Goal: Information Seeking & Learning: Learn about a topic

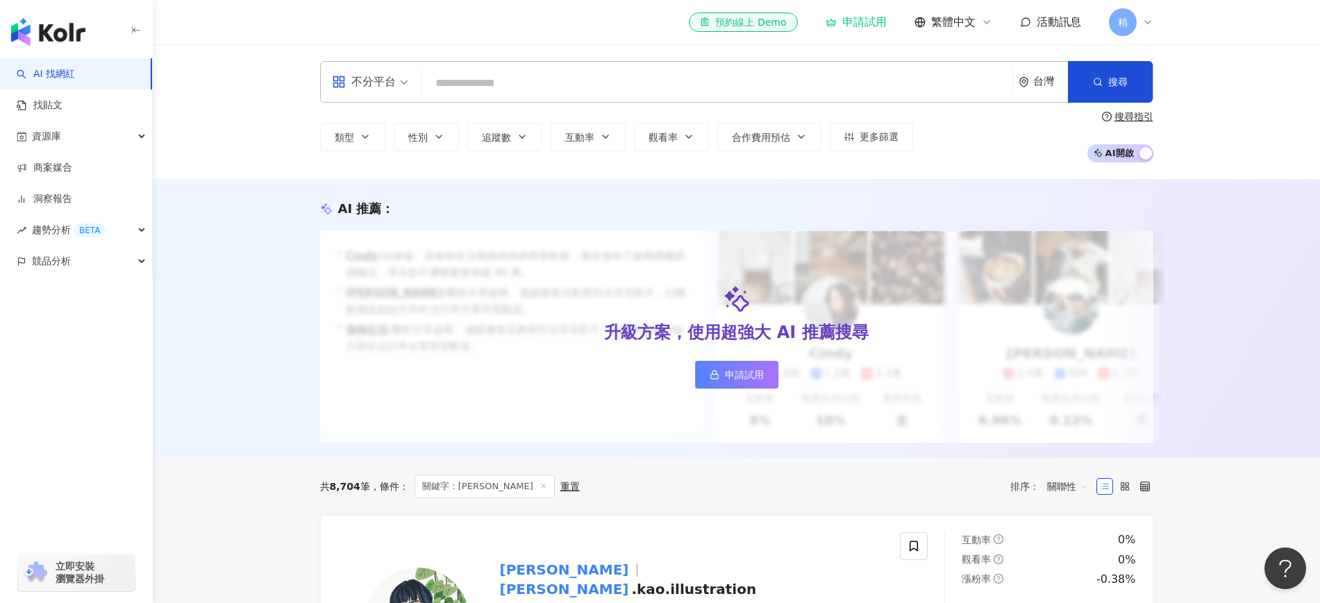
paste input "**********"
click at [1124, 82] on span "搜尋" at bounding box center [1117, 81] width 19 height 11
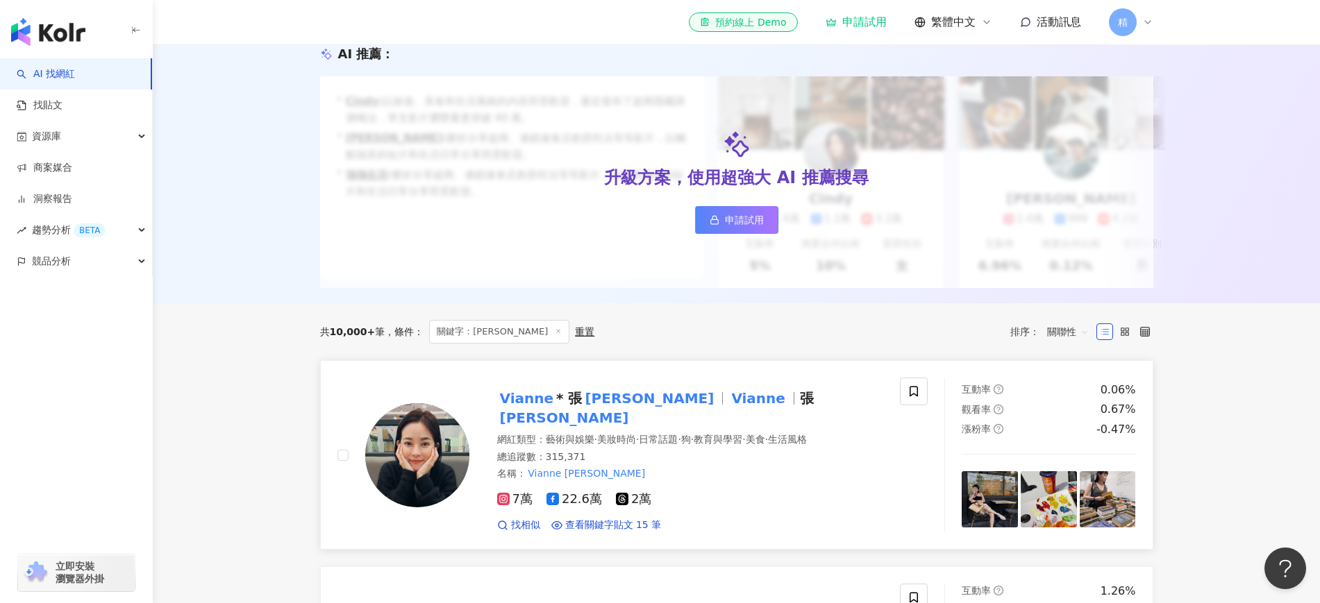
scroll to position [260, 0]
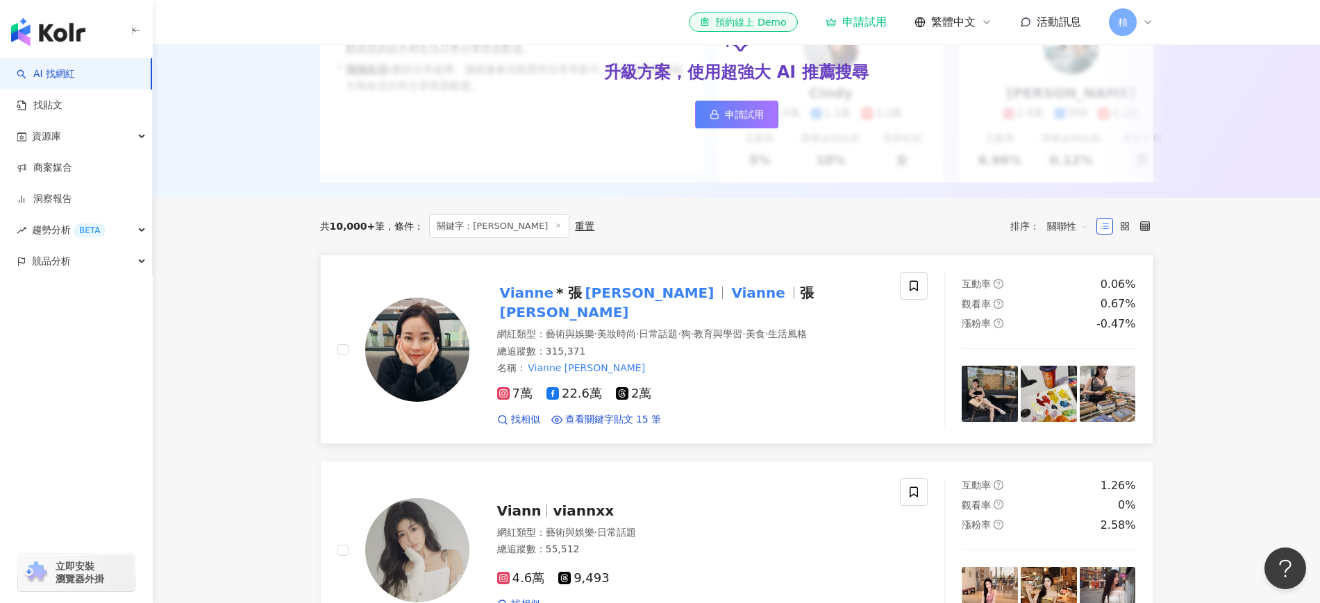
click at [728, 304] on mark "Vianne" at bounding box center [758, 293] width 60 height 22
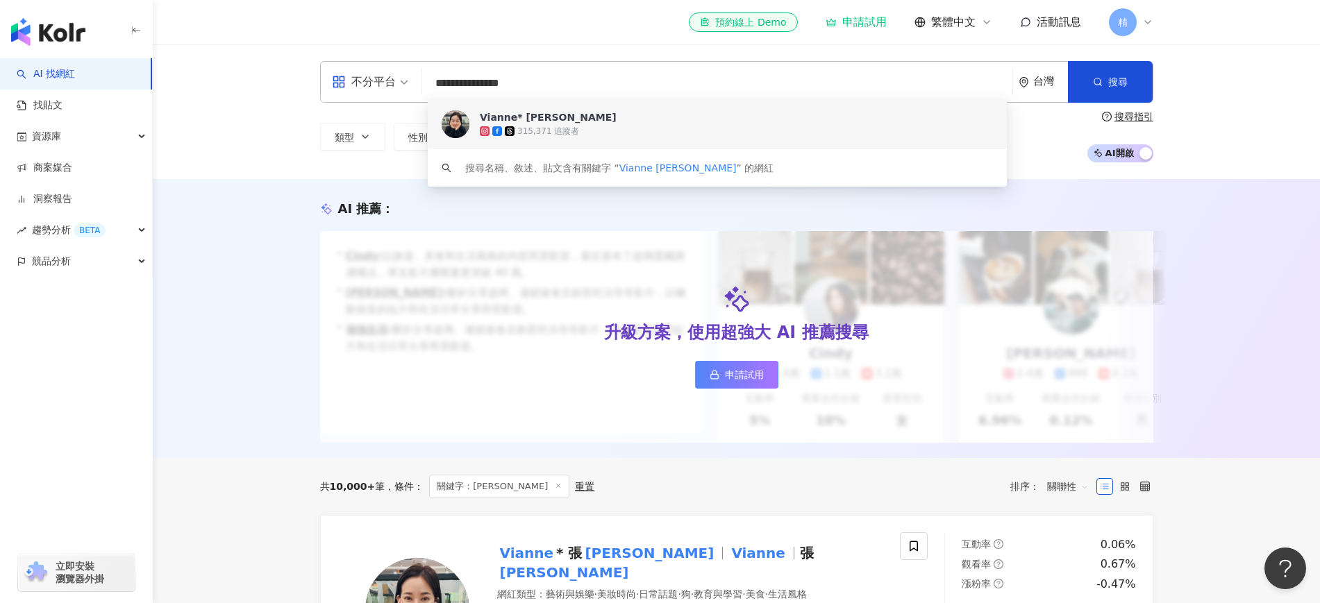
scroll to position [1, 0]
drag, startPoint x: 547, startPoint y: 88, endPoint x: 433, endPoint y: 96, distance: 114.1
click at [433, 96] on input "**********" at bounding box center [717, 83] width 579 height 26
paste input "search"
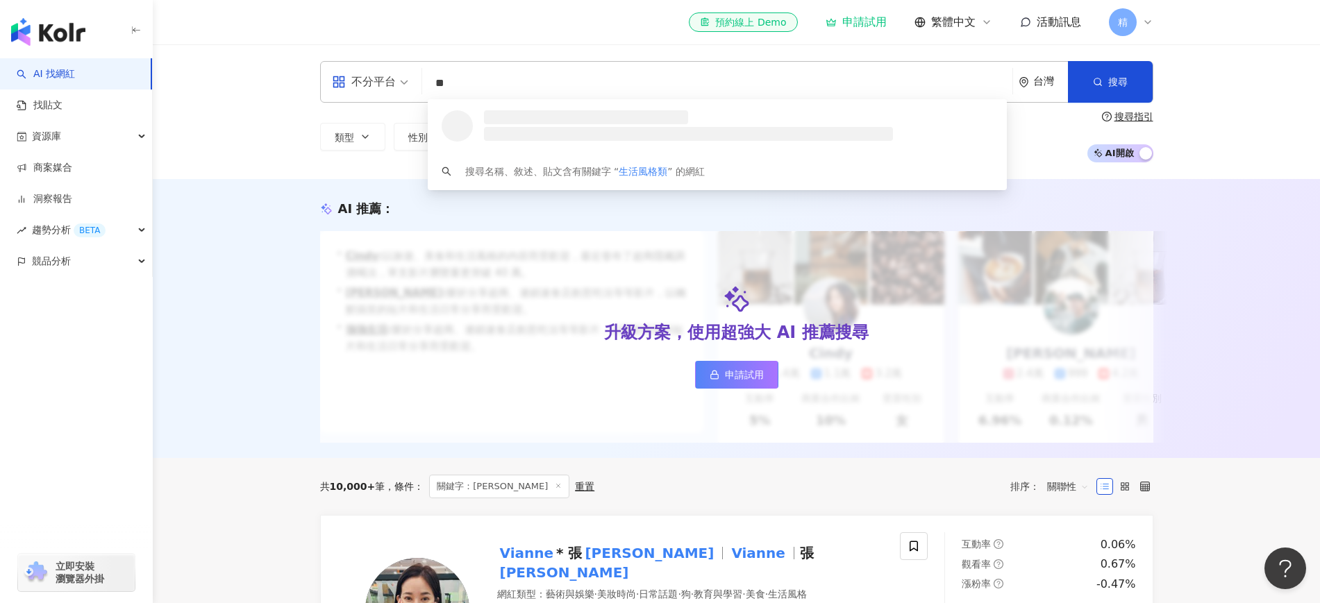
type input "*"
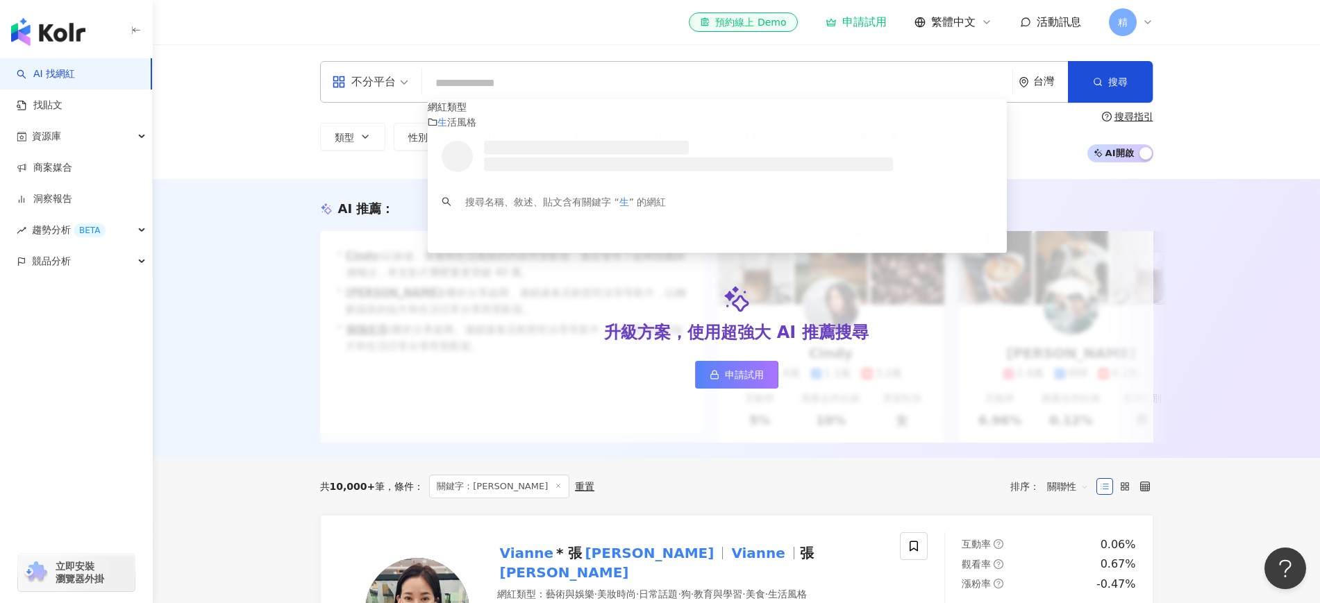
scroll to position [0, 0]
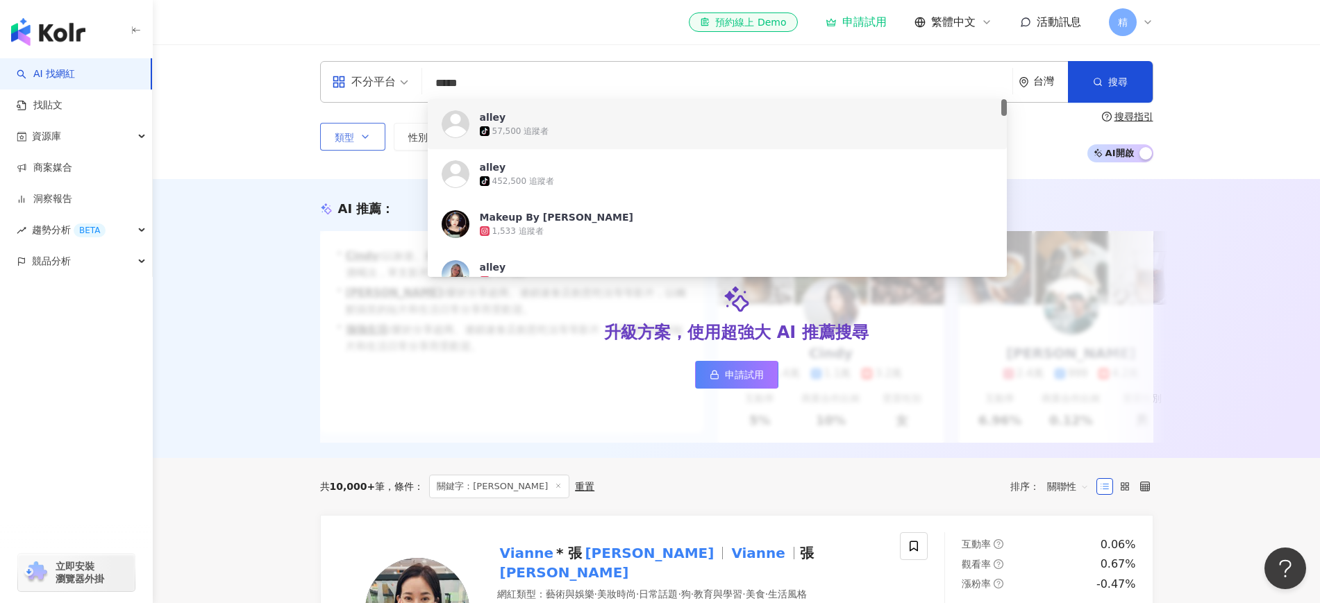
drag, startPoint x: 404, startPoint y: 132, endPoint x: 379, endPoint y: 133, distance: 25.0
click at [379, 133] on div "不分平台 ***** 台灣 搜尋 07764e22-a3c0-41dc-bf4a-cf199b00c49e 43c9695c-2830-4f40-802b-b…" at bounding box center [736, 111] width 889 height 101
paste input "******"
type input "**********"
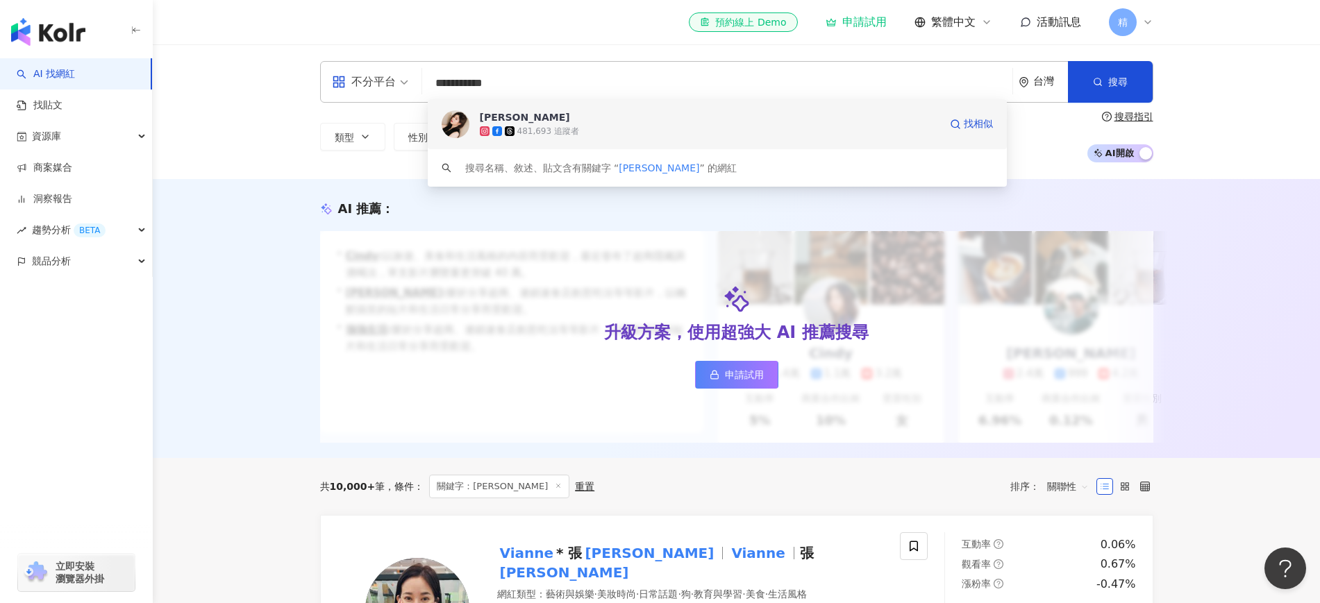
click at [656, 125] on div "481,693 追蹤者" at bounding box center [710, 131] width 460 height 14
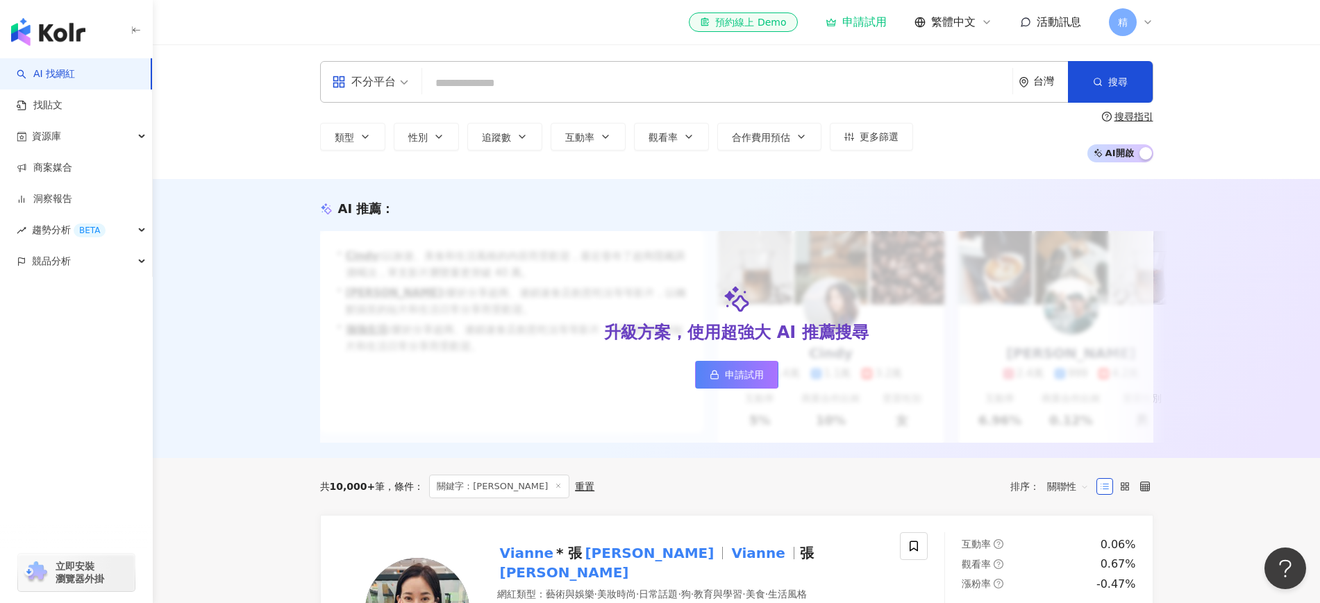
paste input "********"
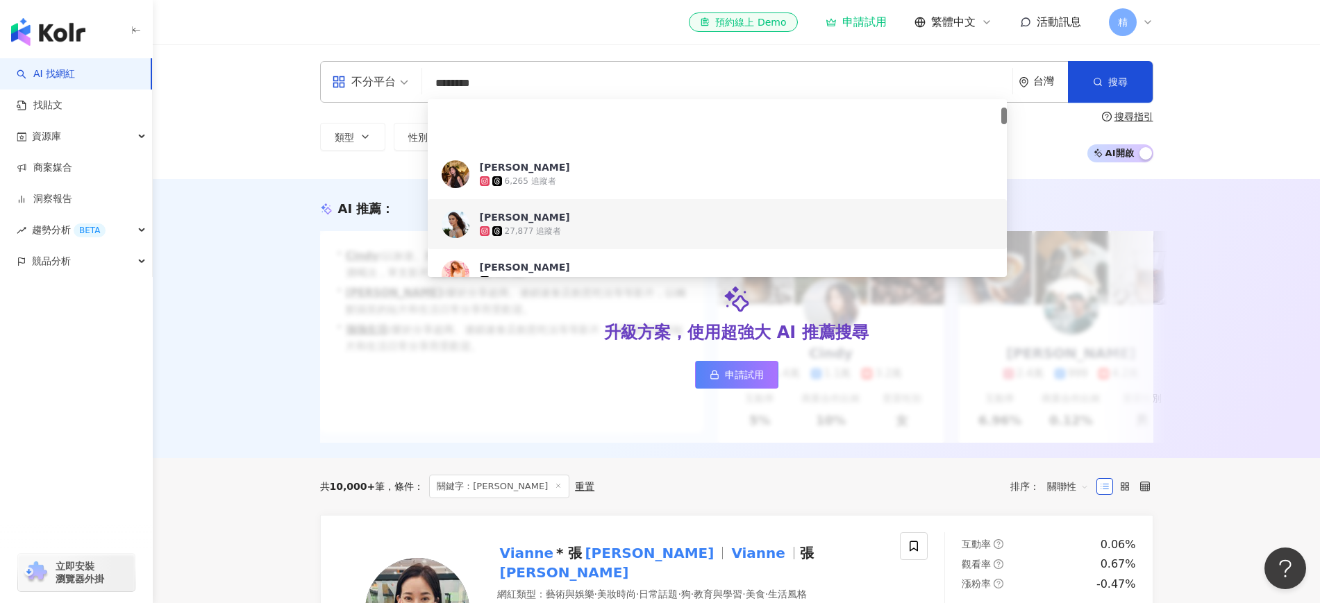
scroll to position [87, 0]
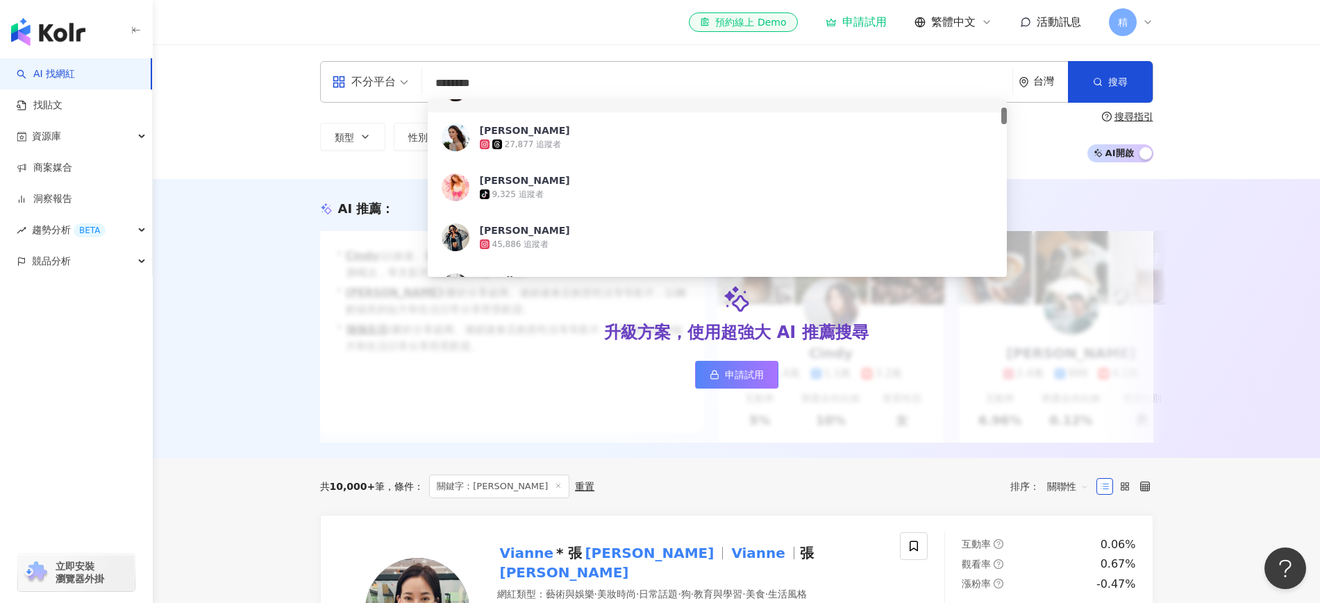
drag, startPoint x: 551, startPoint y: 86, endPoint x: 423, endPoint y: 85, distance: 127.8
click at [423, 85] on div "不分平台 ******** 台灣 搜尋 2f1b51fa-6893-4a15-9612-92367402a0dc e94024aa-b8f1-461a-932…" at bounding box center [736, 82] width 833 height 42
paste input "****"
type input "**********"
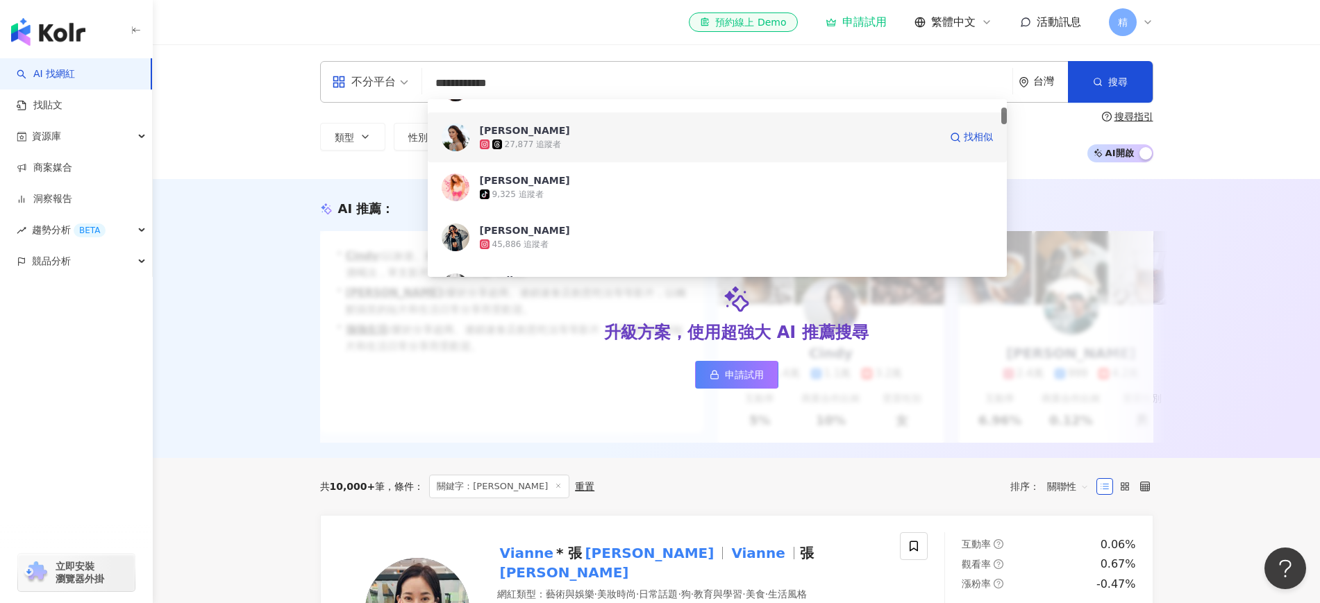
scroll to position [0, 0]
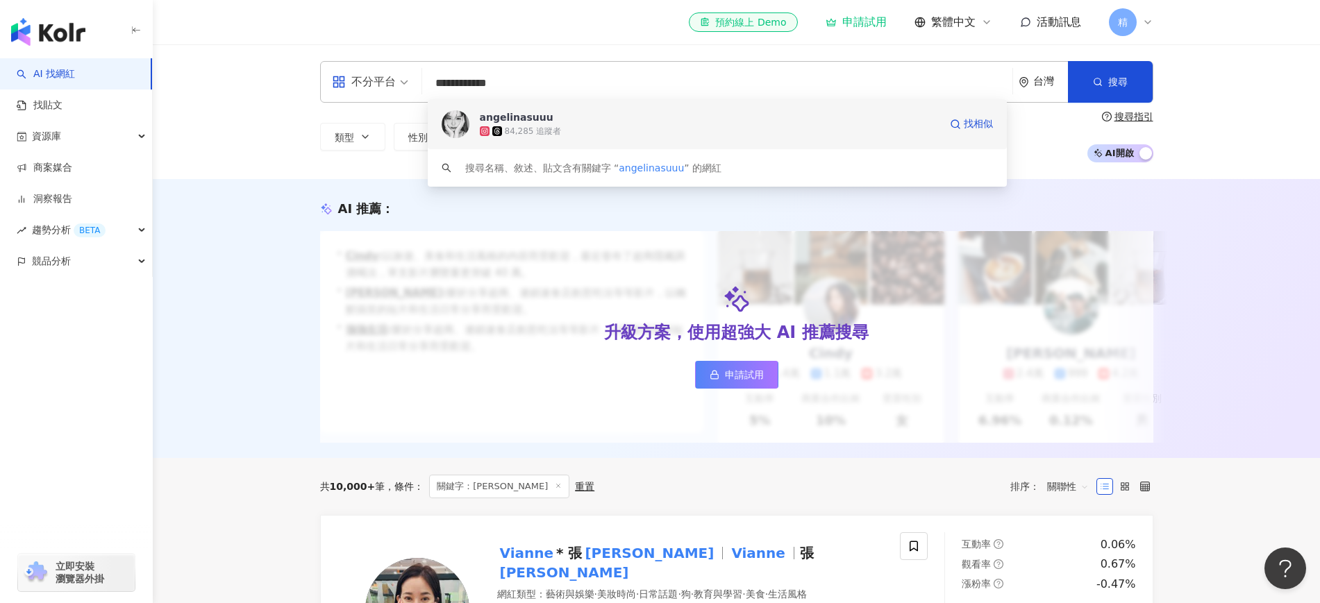
click at [763, 122] on span "angelinasuuu" at bounding box center [710, 117] width 460 height 14
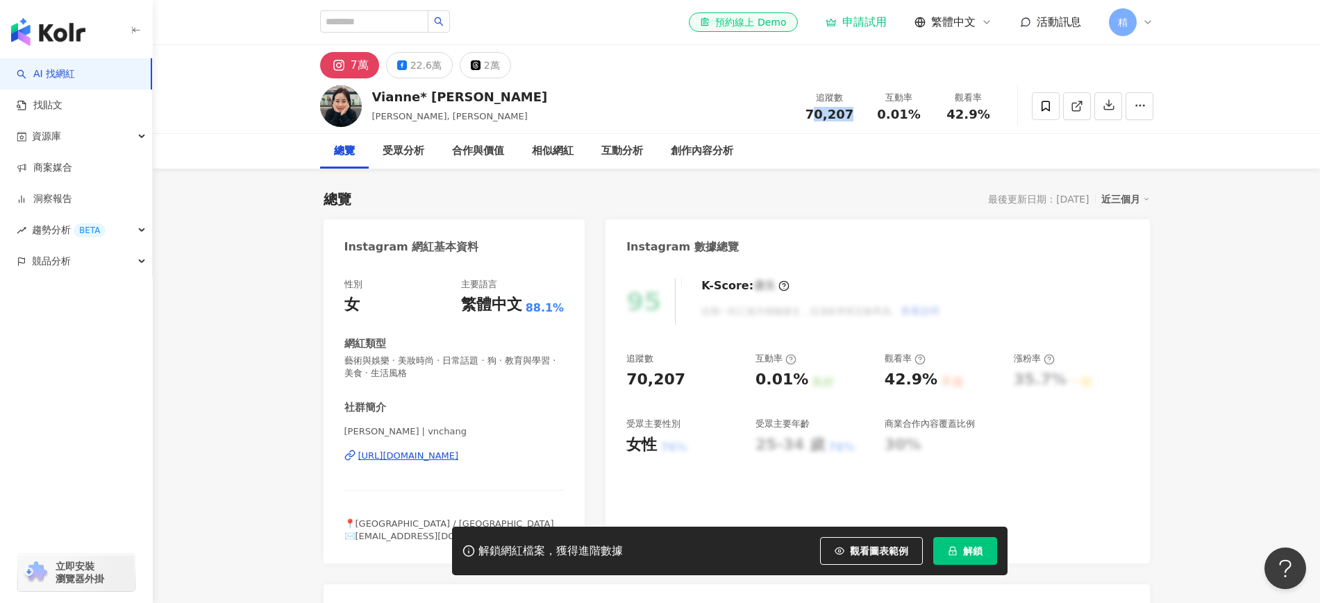
drag, startPoint x: 855, startPoint y: 118, endPoint x: 816, endPoint y: 119, distance: 38.9
click at [809, 115] on div "70,207" at bounding box center [829, 115] width 53 height 14
copy span "0,207"
drag, startPoint x: 925, startPoint y: 124, endPoint x: 867, endPoint y: 122, distance: 57.7
click at [867, 122] on div "追蹤數 70,207 互動率 0.01% 觀看率 42.9%" at bounding box center [899, 105] width 208 height 41
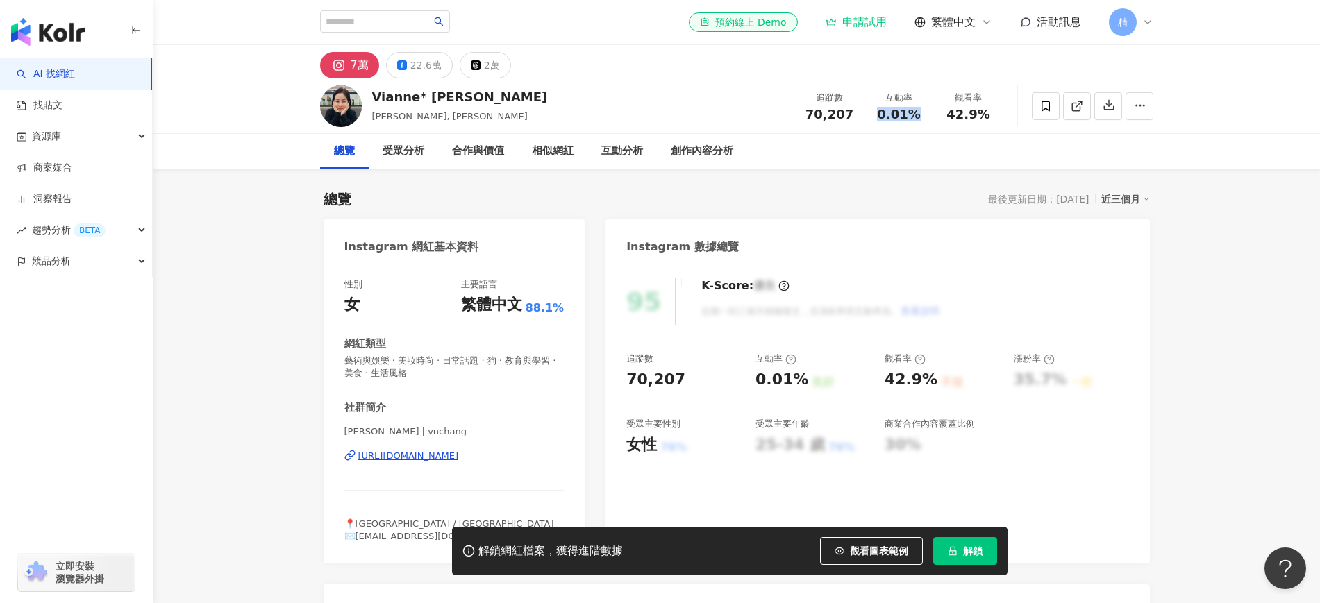
copy span "0.01%"
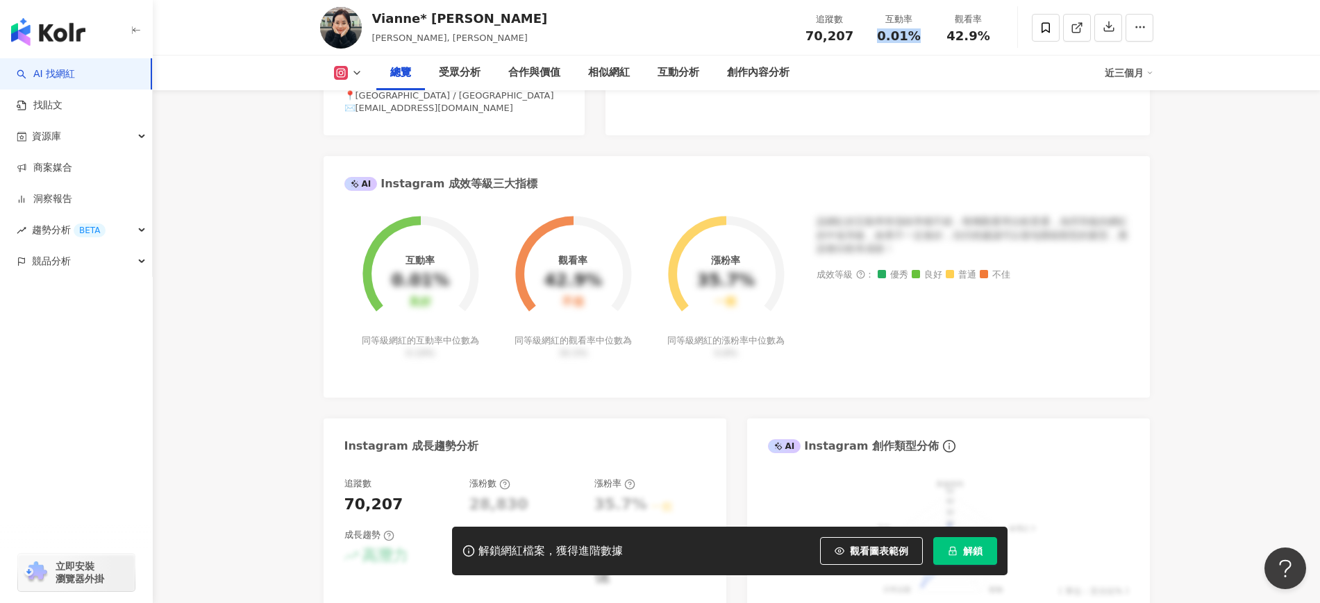
scroll to position [608, 0]
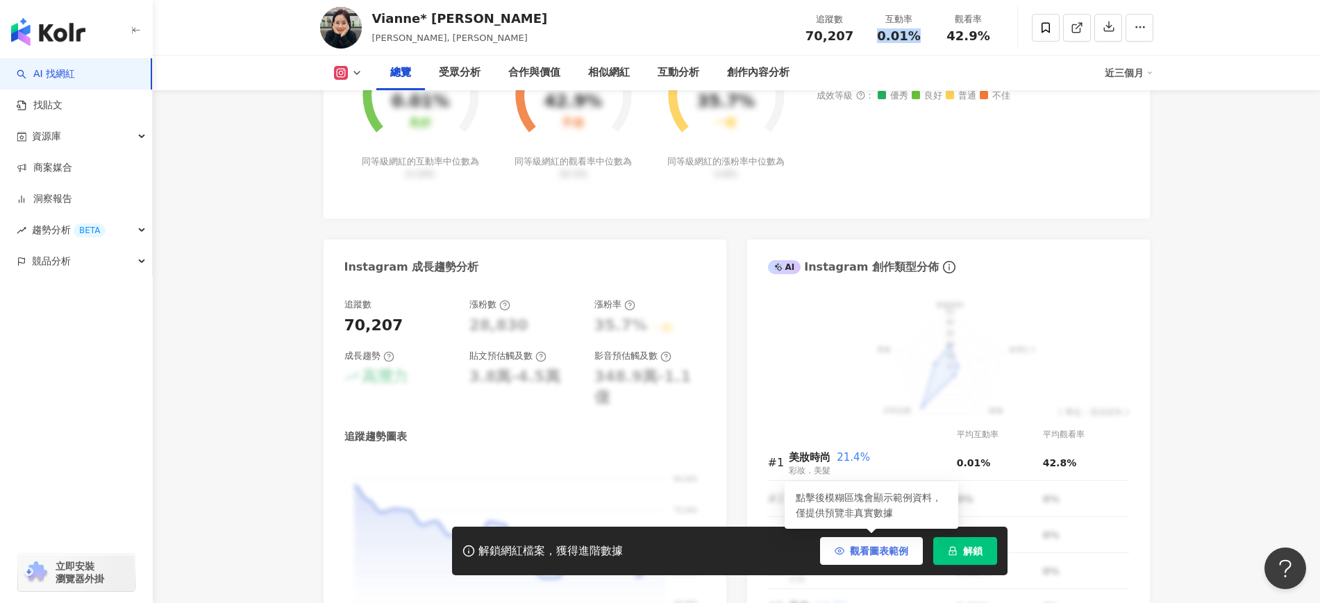
click at [862, 543] on button "觀看圖表範例" at bounding box center [871, 552] width 103 height 28
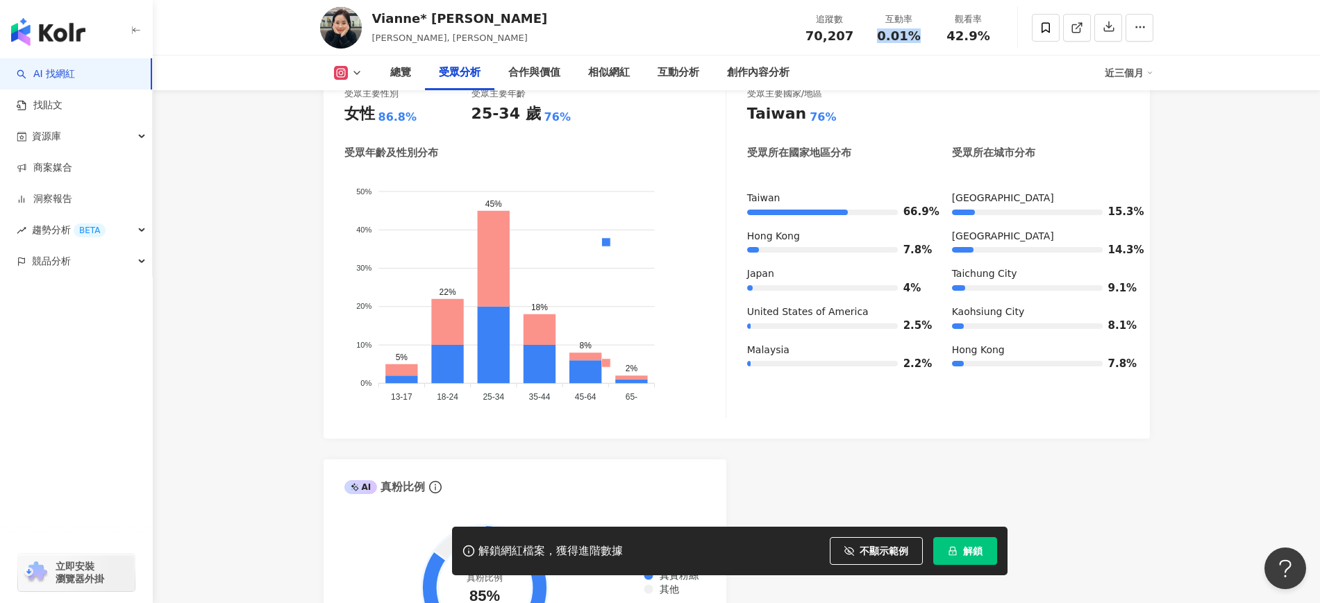
scroll to position [1215, 0]
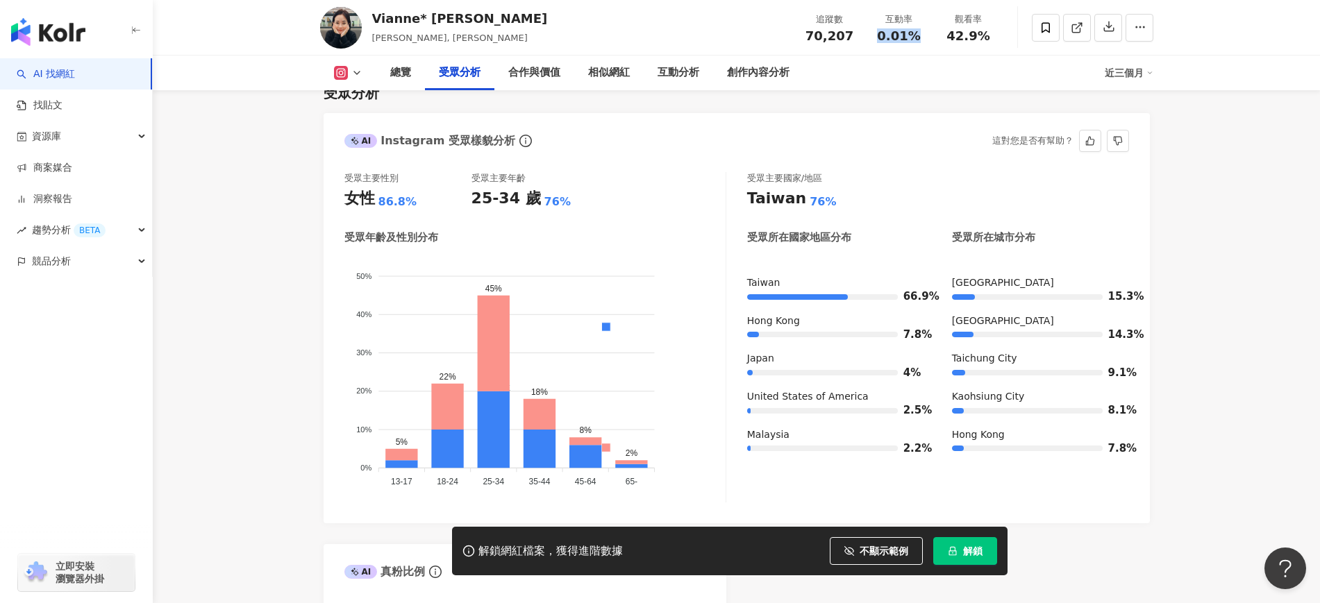
drag, startPoint x: 703, startPoint y: 265, endPoint x: 716, endPoint y: 287, distance: 25.3
click at [716, 287] on div "男性 女性" at bounding box center [606, 394] width 232 height 244
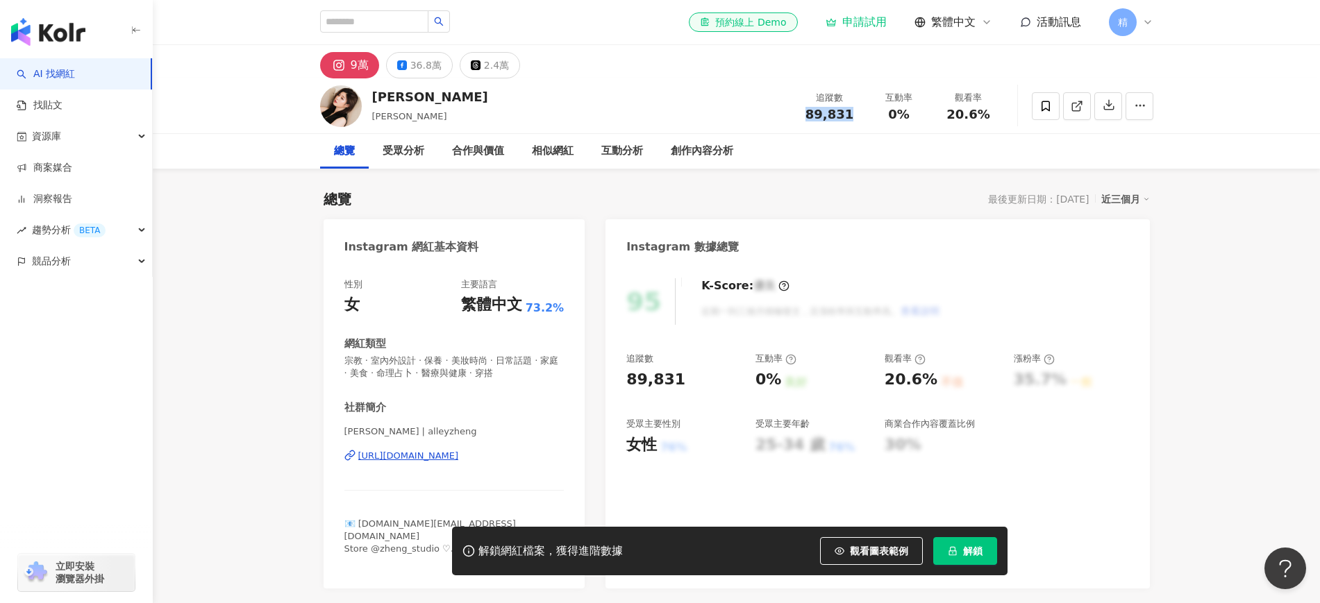
drag, startPoint x: 857, startPoint y: 123, endPoint x: 794, endPoint y: 126, distance: 63.3
click at [794, 126] on div "Alley Zheng Alley 艾莉 追蹤數 89,831 互動率 0% 觀看率 20.6%" at bounding box center [736, 105] width 889 height 55
click at [855, 556] on span "觀看圖表範例" at bounding box center [879, 551] width 58 height 11
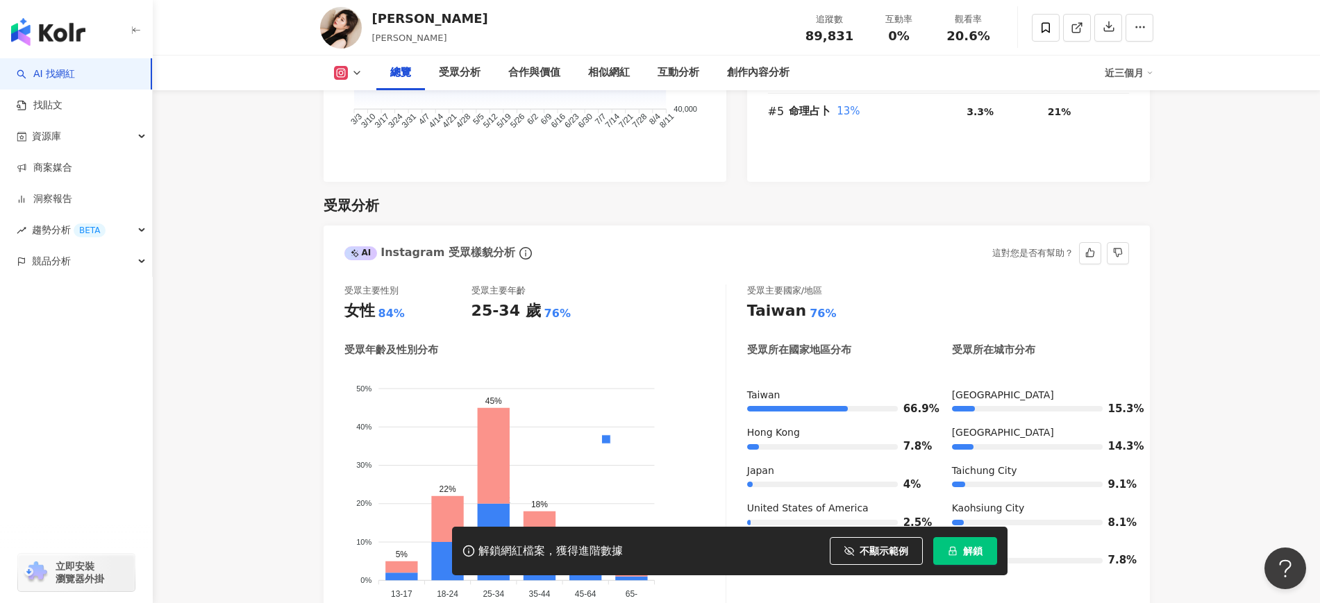
scroll to position [1215, 0]
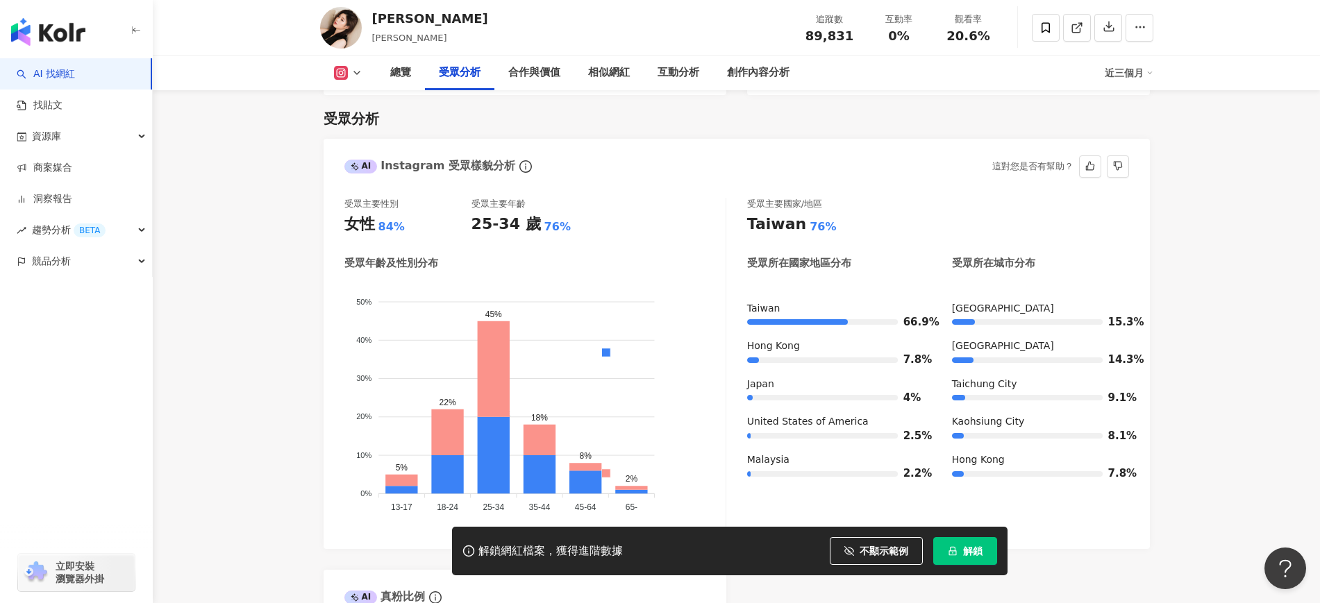
click at [826, 217] on div "受眾主要國家/地區 Taiwan 76% 受眾所在國家地區分布 受眾所在城市分布 Taiwan 66.9% Hong Kong 7.8% Japan 4% U…" at bounding box center [938, 363] width 382 height 331
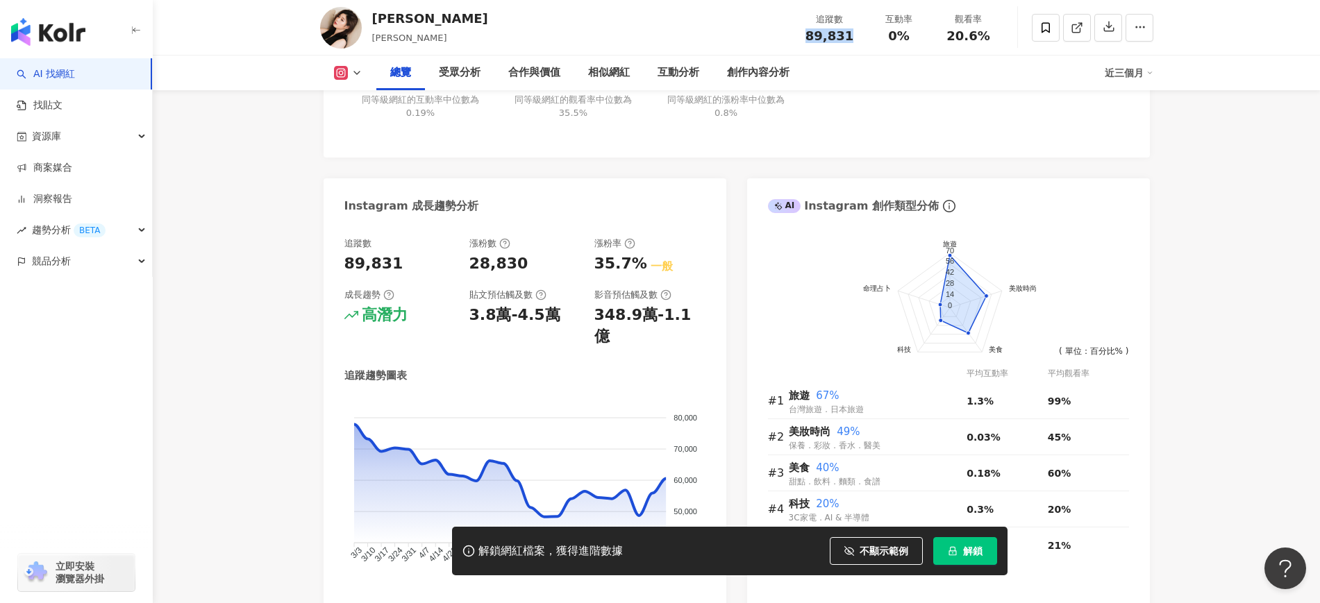
drag, startPoint x: 855, startPoint y: 32, endPoint x: 803, endPoint y: 38, distance: 52.5
click at [803, 38] on div "89,831" at bounding box center [829, 36] width 53 height 14
copy span "89,831"
drag, startPoint x: 916, startPoint y: 44, endPoint x: 888, endPoint y: 35, distance: 29.7
click at [888, 35] on div "追蹤數 89,831 互動率 0% 觀看率 20.6%" at bounding box center [899, 27] width 208 height 41
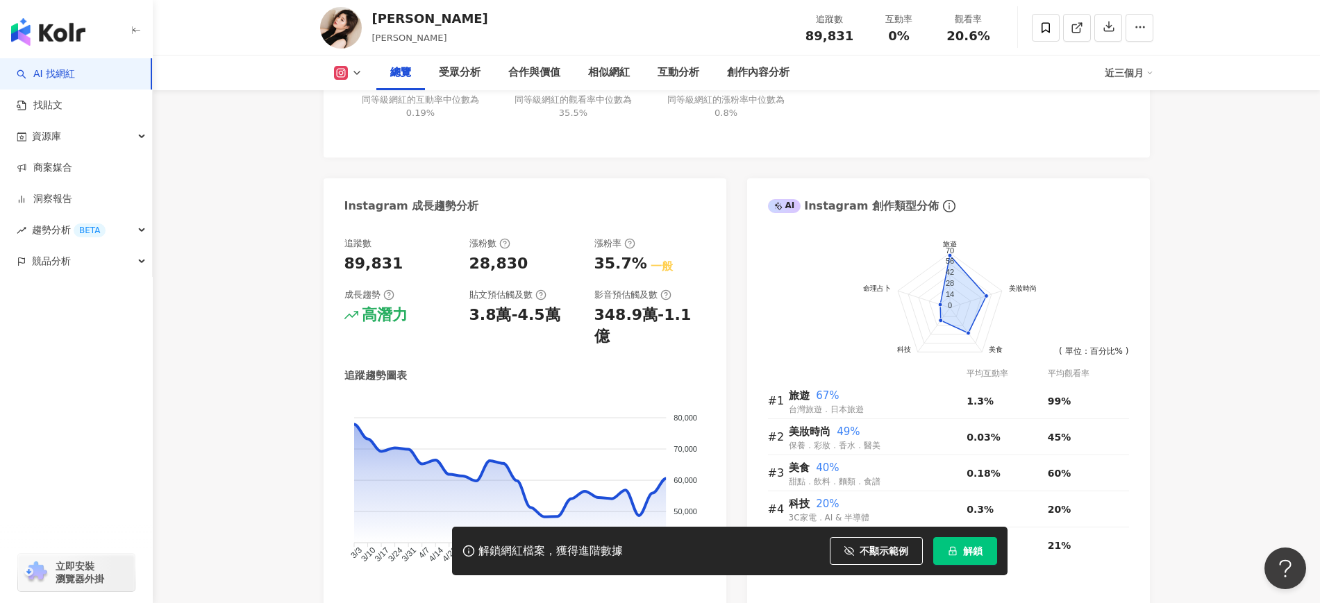
click at [989, 150] on div "互動率 0% 良好 同等級網紅的互動率中位數為 0.19% 觀看率 20.6% 不佳 同等級網紅的觀看率中位數為 35.5% 漲粉率 35.7% 一般 同等級…" at bounding box center [737, 58] width 826 height 197
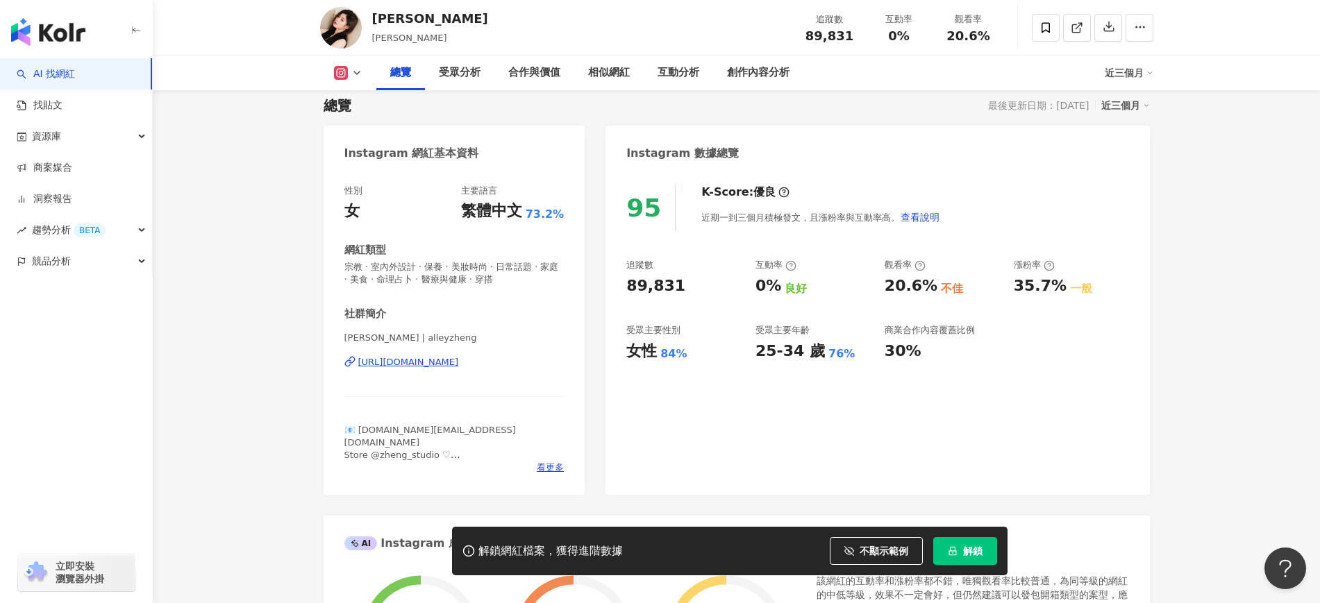
scroll to position [87, 0]
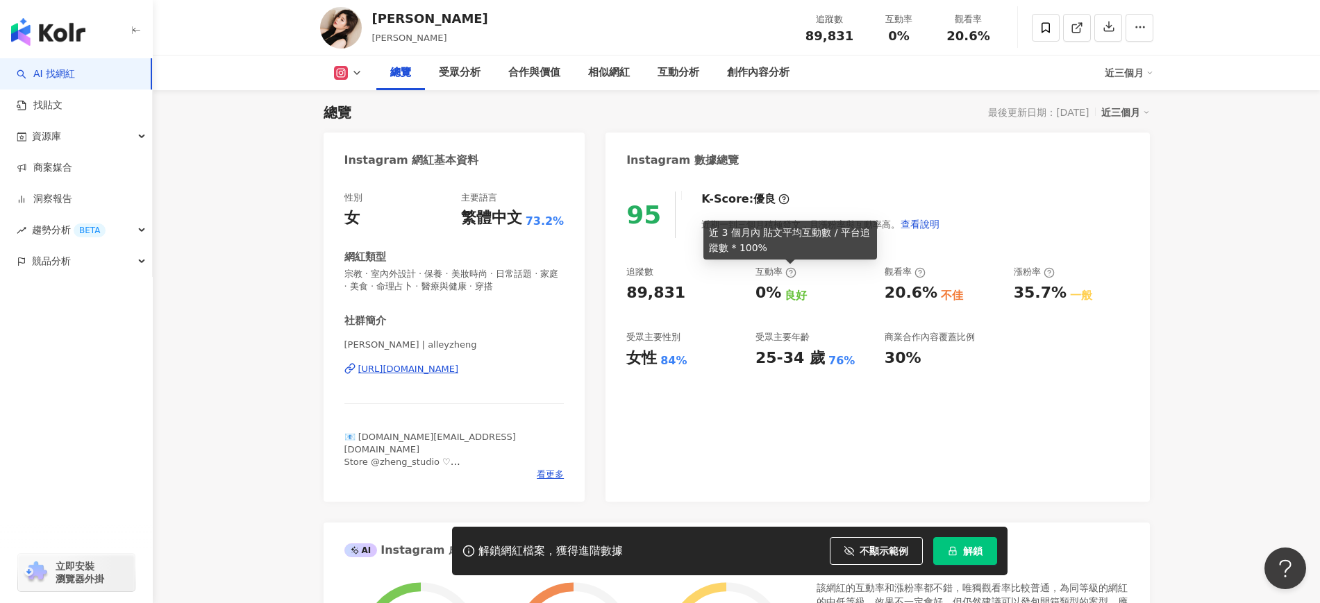
click at [792, 274] on icon at bounding box center [790, 272] width 11 height 11
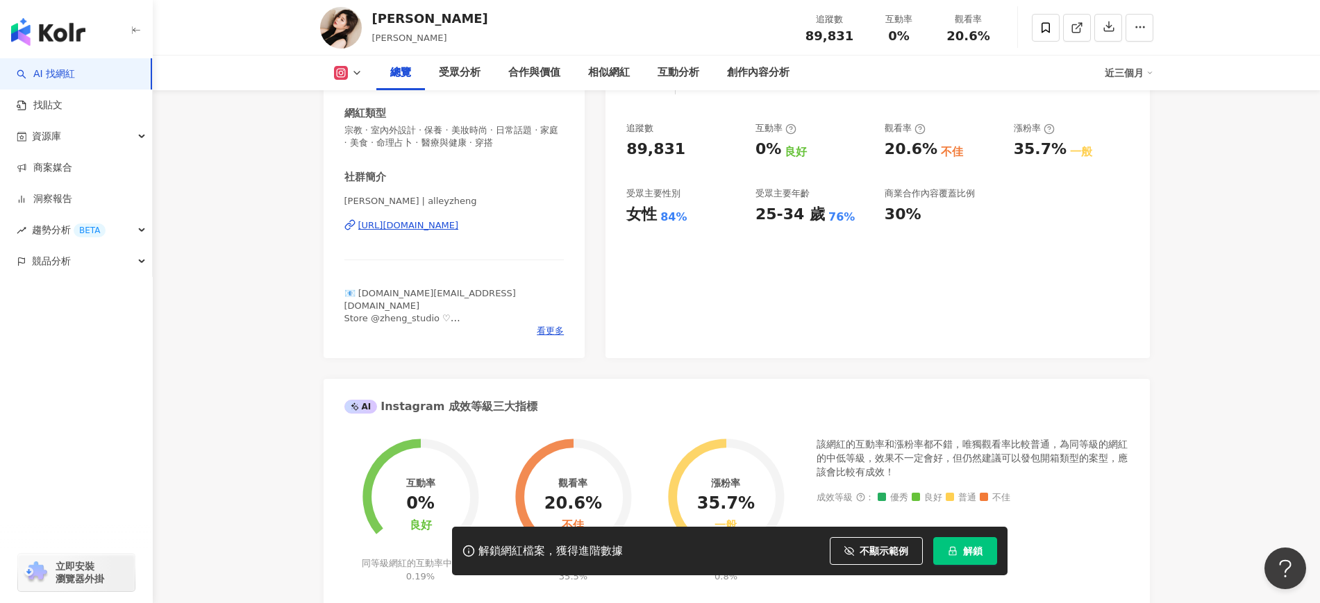
scroll to position [0, 0]
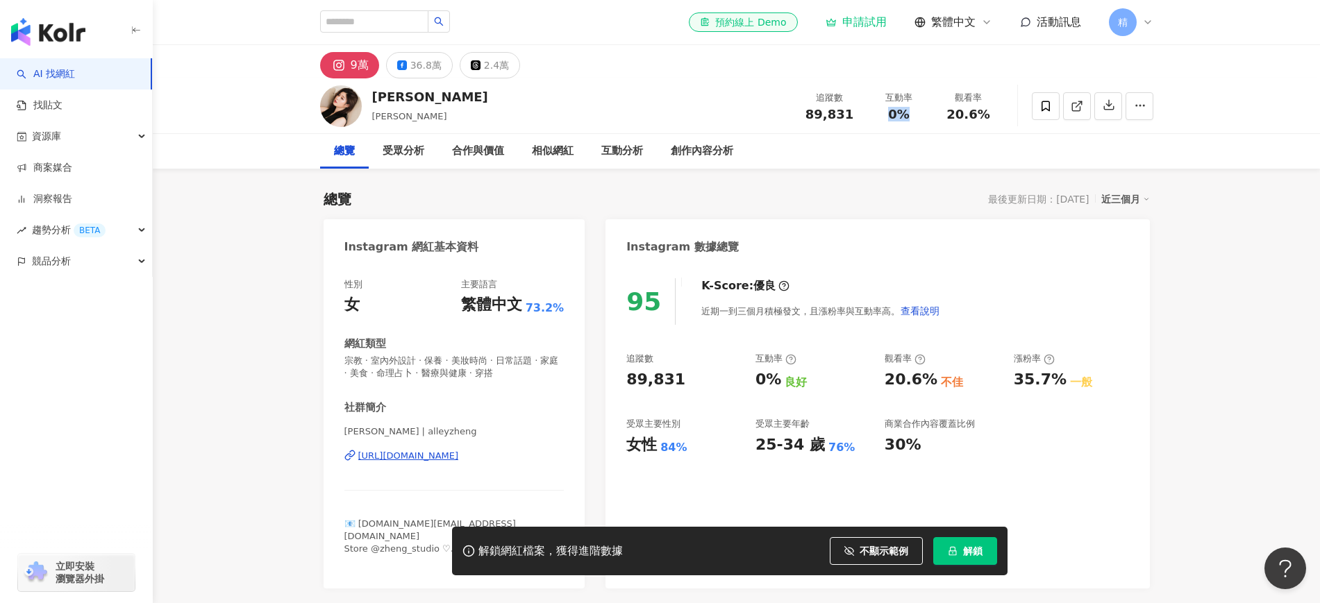
drag, startPoint x: 890, startPoint y: 115, endPoint x: 903, endPoint y: 119, distance: 14.7
click at [903, 119] on span "0%" at bounding box center [899, 115] width 22 height 14
copy span "0%"
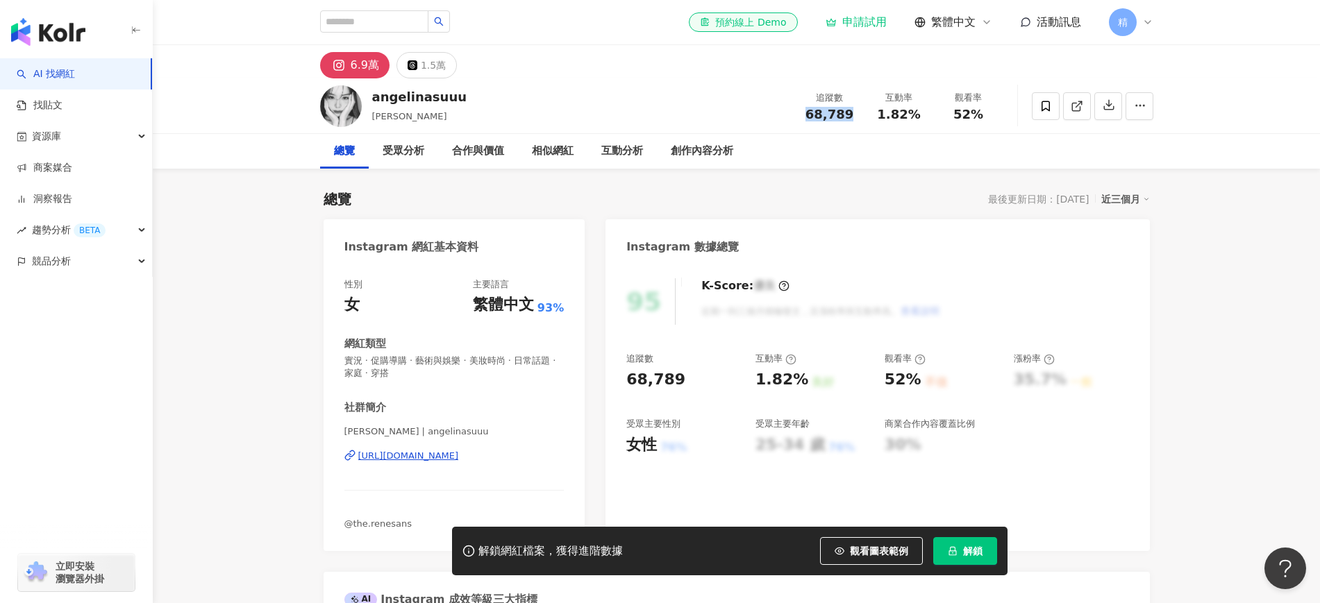
drag, startPoint x: 824, startPoint y: 119, endPoint x: 806, endPoint y: 119, distance: 18.1
click at [806, 119] on div "68,789" at bounding box center [829, 115] width 53 height 14
click at [922, 111] on div "1.82%" at bounding box center [899, 115] width 53 height 14
drag, startPoint x: 922, startPoint y: 111, endPoint x: 879, endPoint y: 112, distance: 42.4
click at [879, 112] on div "1.82%" at bounding box center [899, 115] width 53 height 14
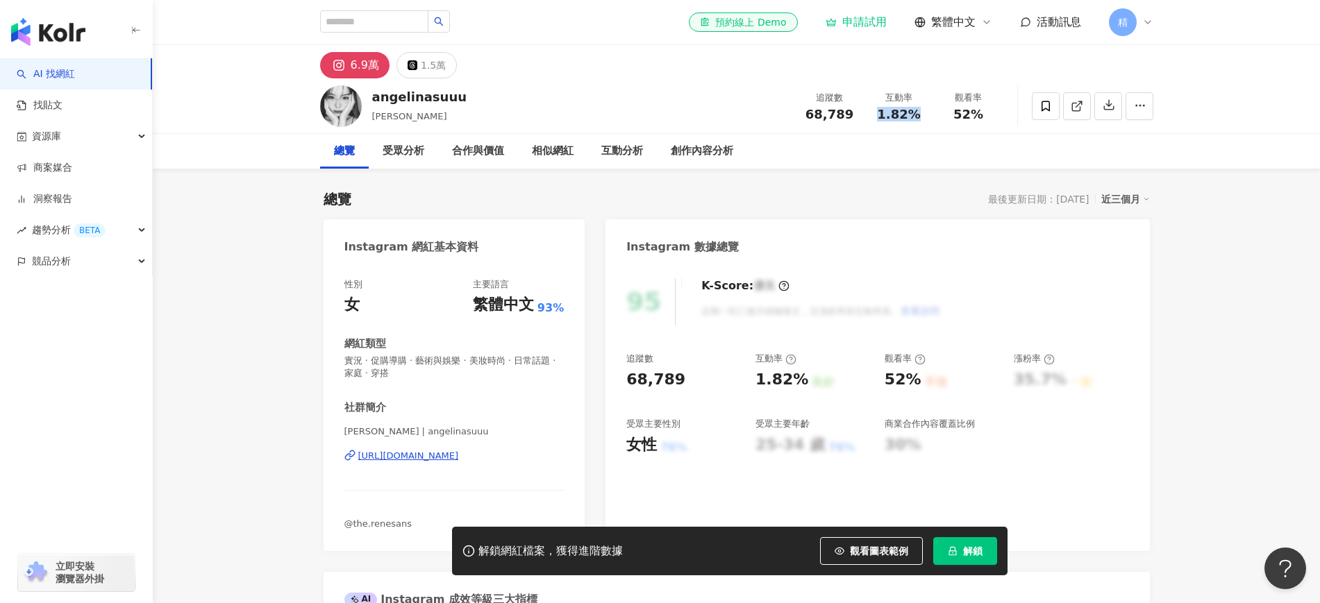
copy span "1.82%"
